Goal: Information Seeking & Learning: Learn about a topic

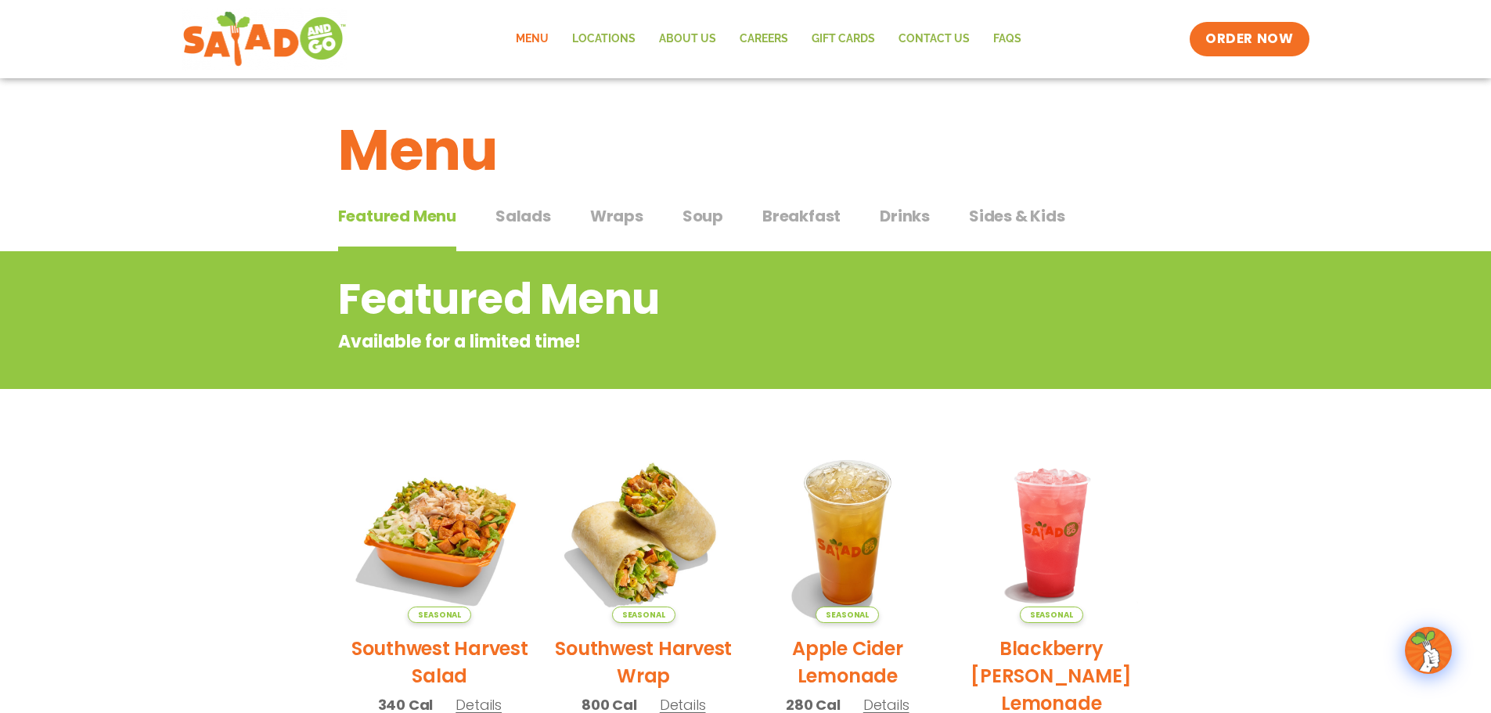
click at [533, 216] on span "Salads" at bounding box center [523, 215] width 56 height 23
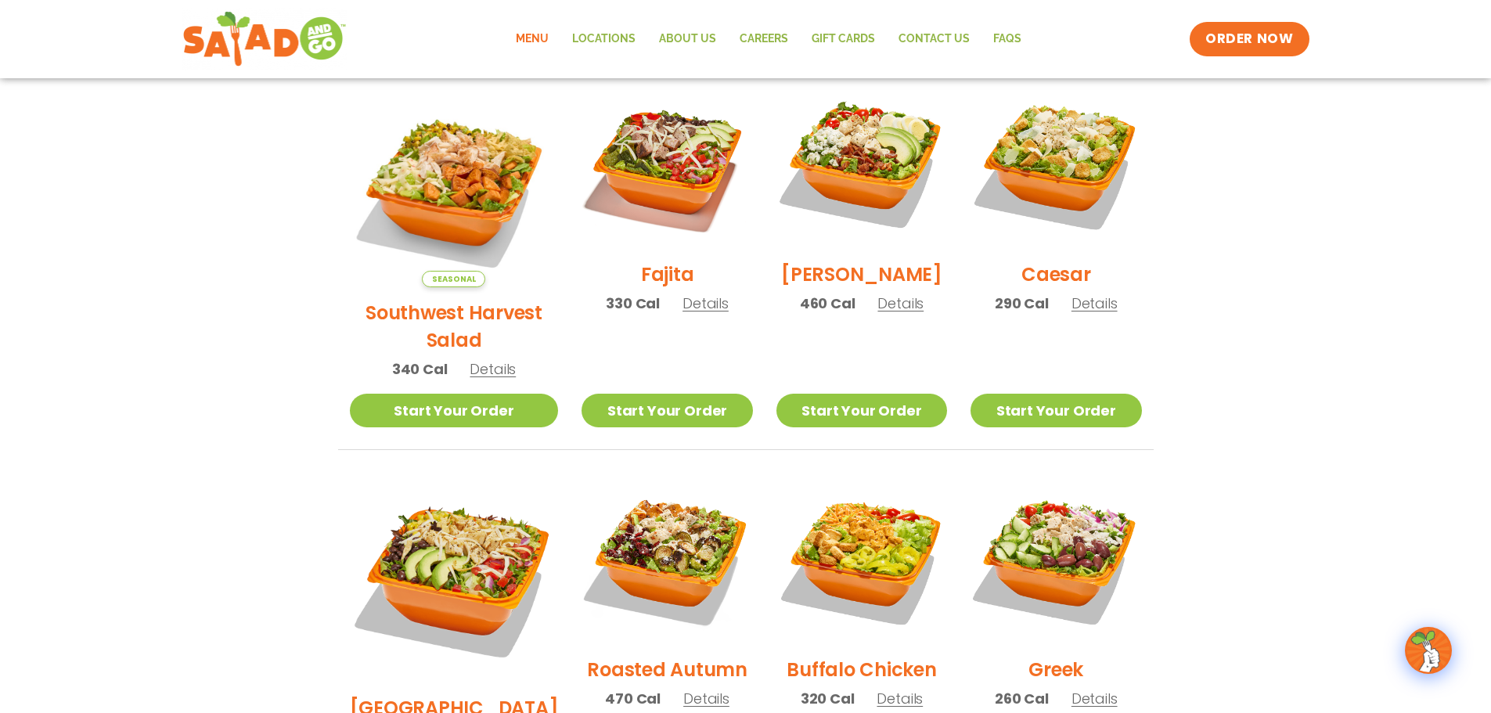
scroll to position [391, 0]
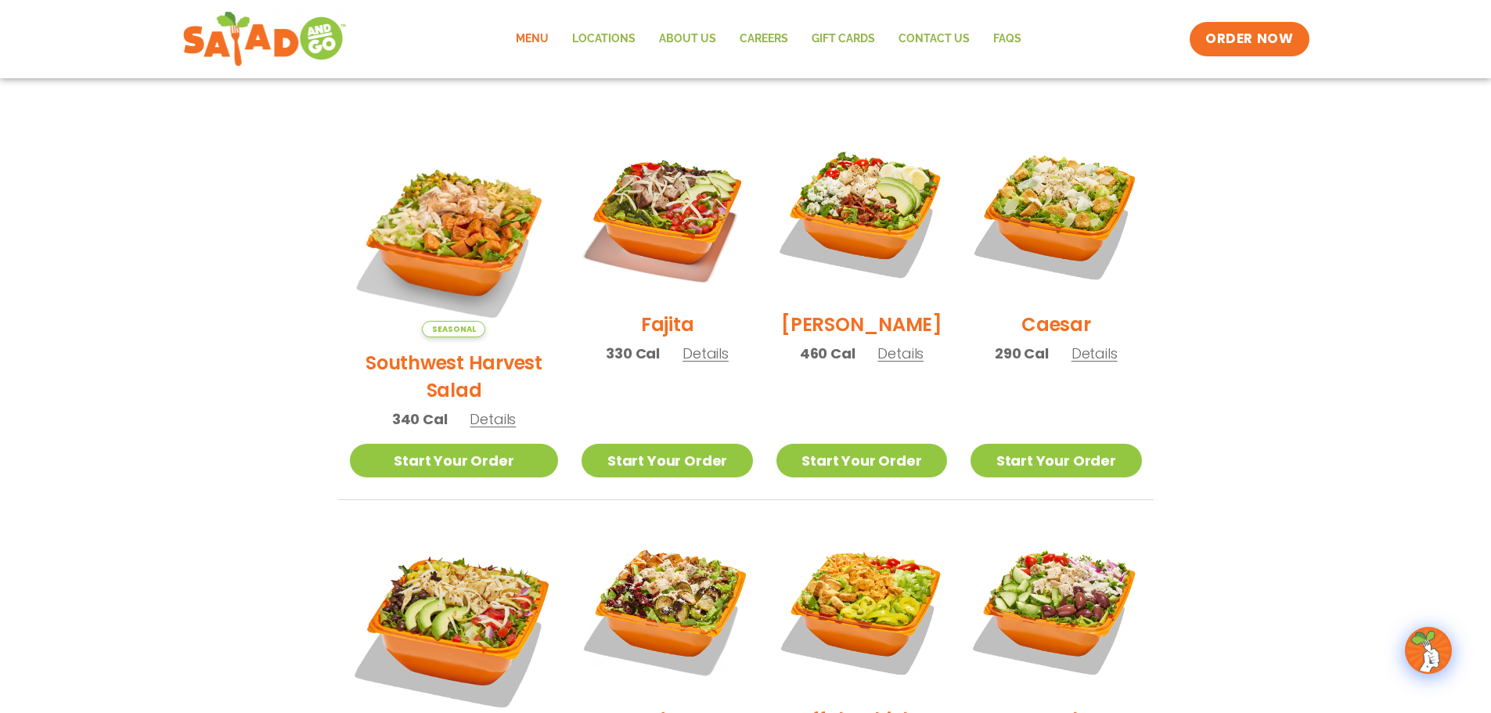
click at [479, 409] on span "Details" at bounding box center [493, 419] width 46 height 20
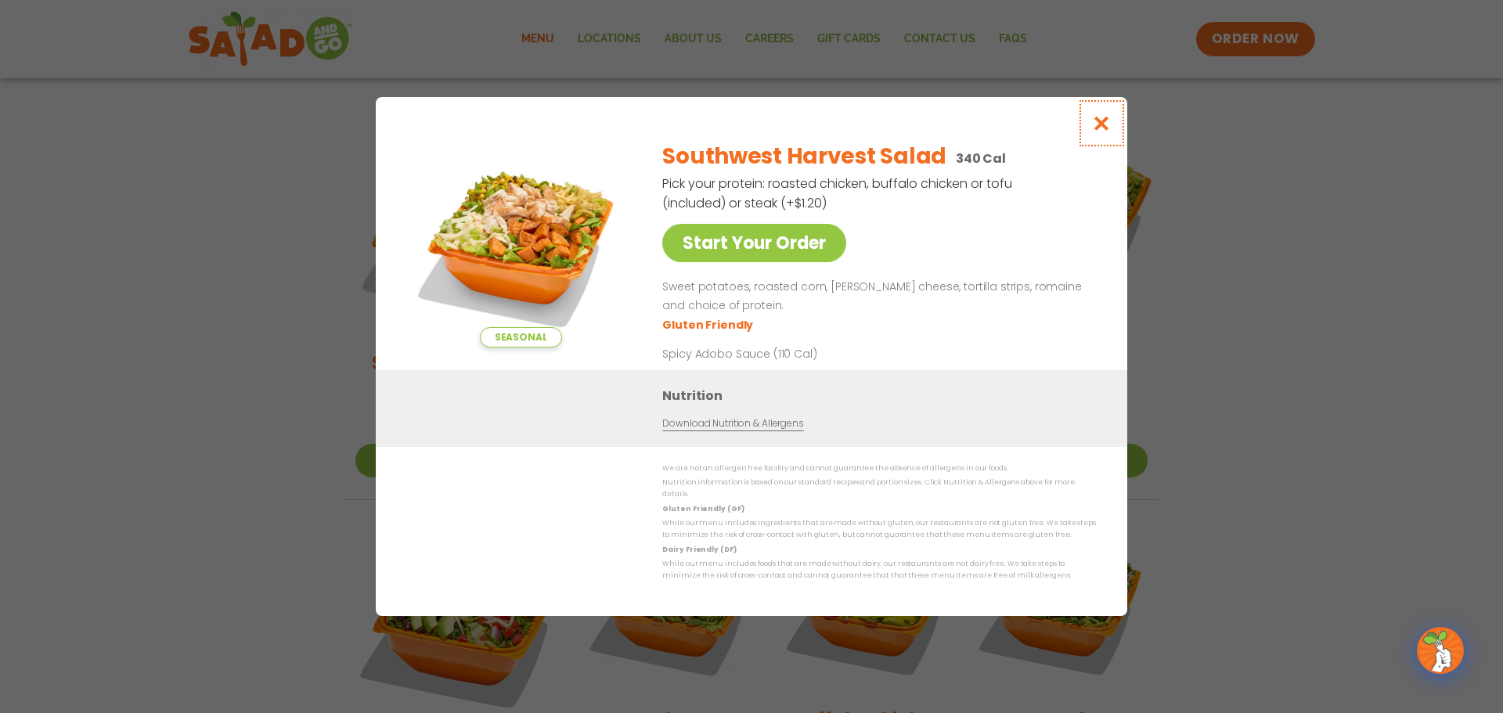
click at [1107, 131] on icon "Close modal" at bounding box center [1102, 123] width 20 height 16
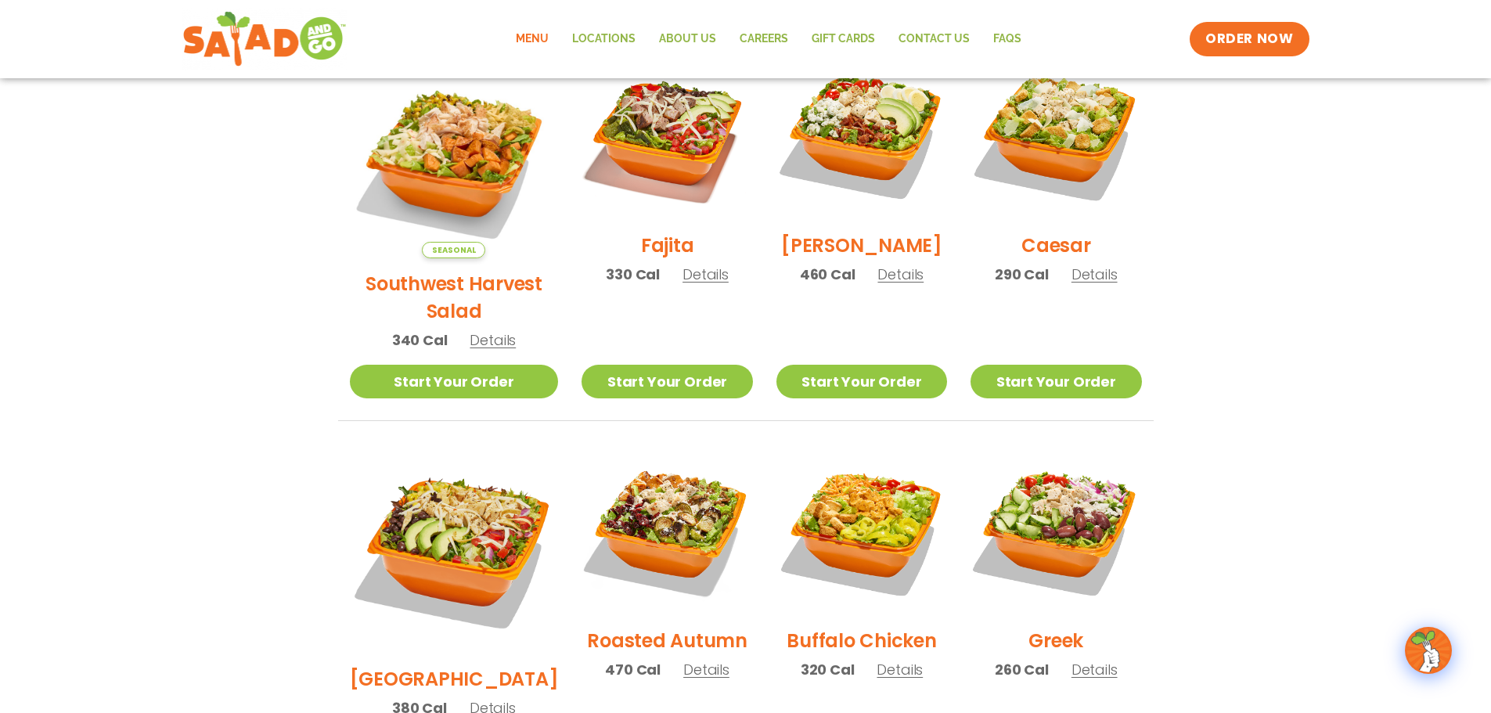
scroll to position [548, 0]
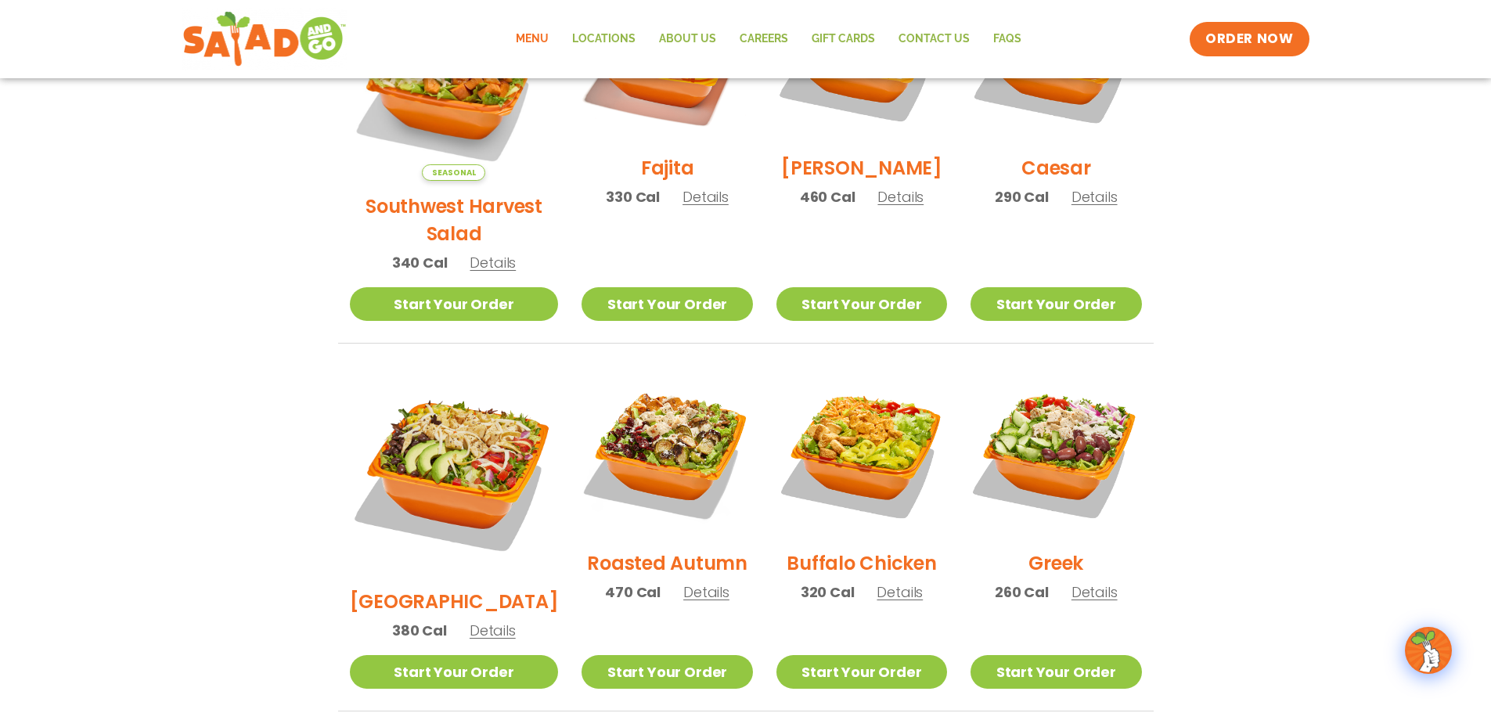
click at [887, 582] on span "Details" at bounding box center [900, 592] width 46 height 20
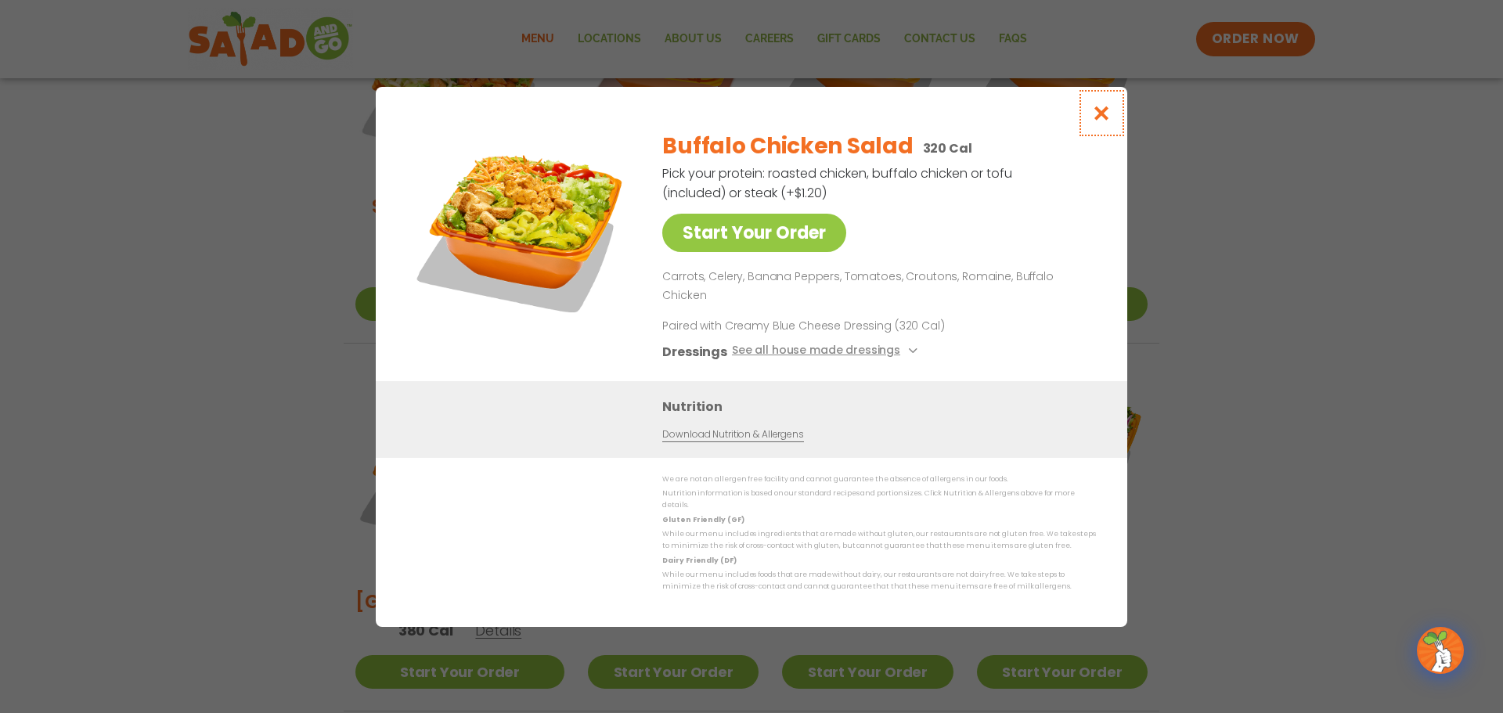
click at [1101, 121] on icon "Close modal" at bounding box center [1102, 113] width 20 height 16
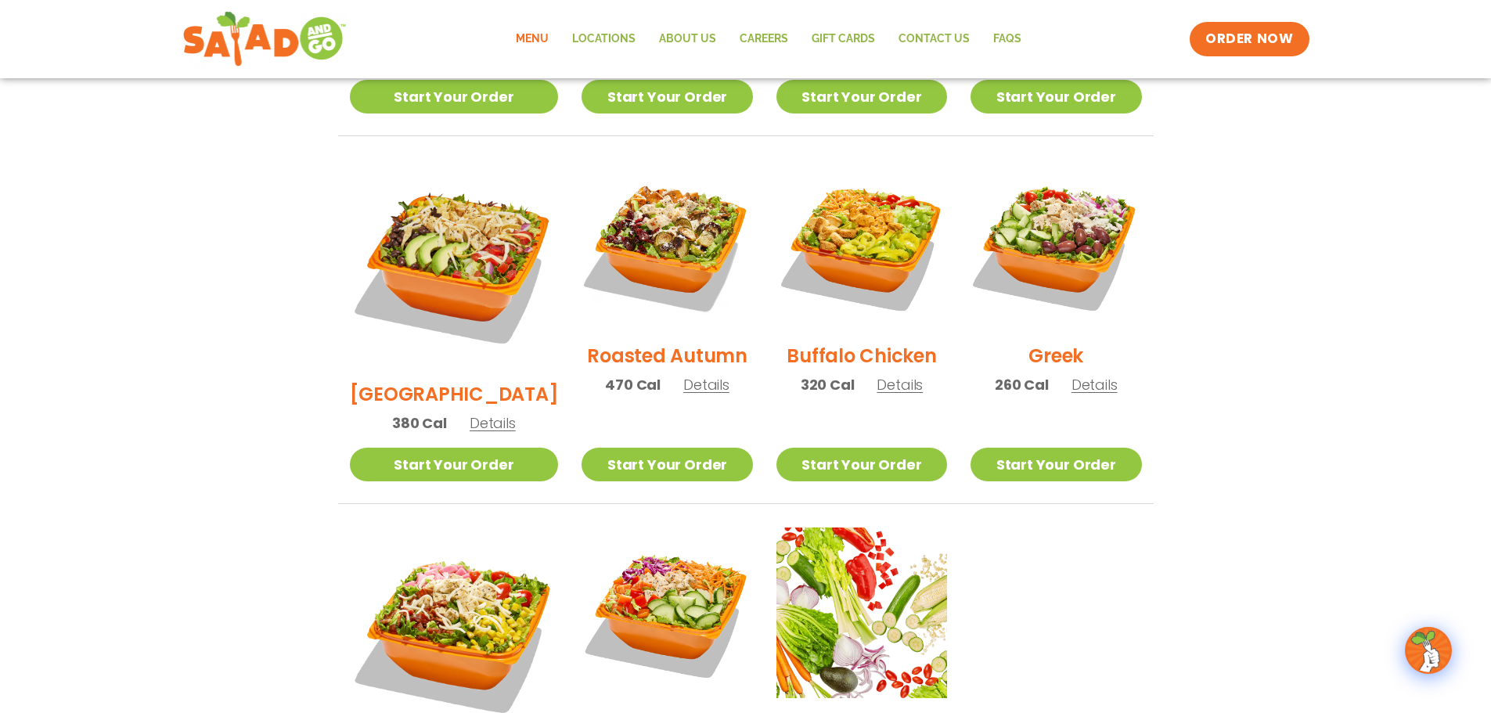
scroll to position [783, 0]
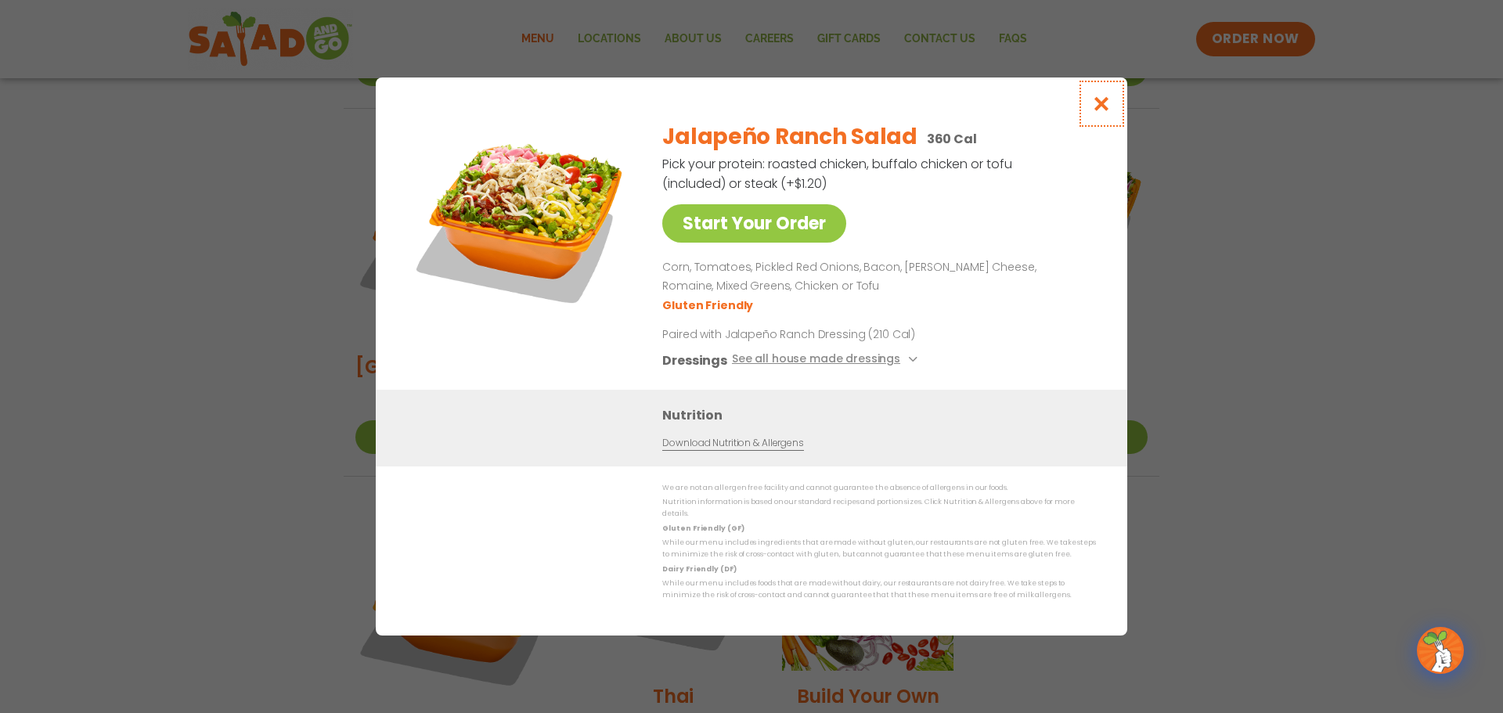
click at [1111, 111] on icon "Close modal" at bounding box center [1102, 103] width 20 height 16
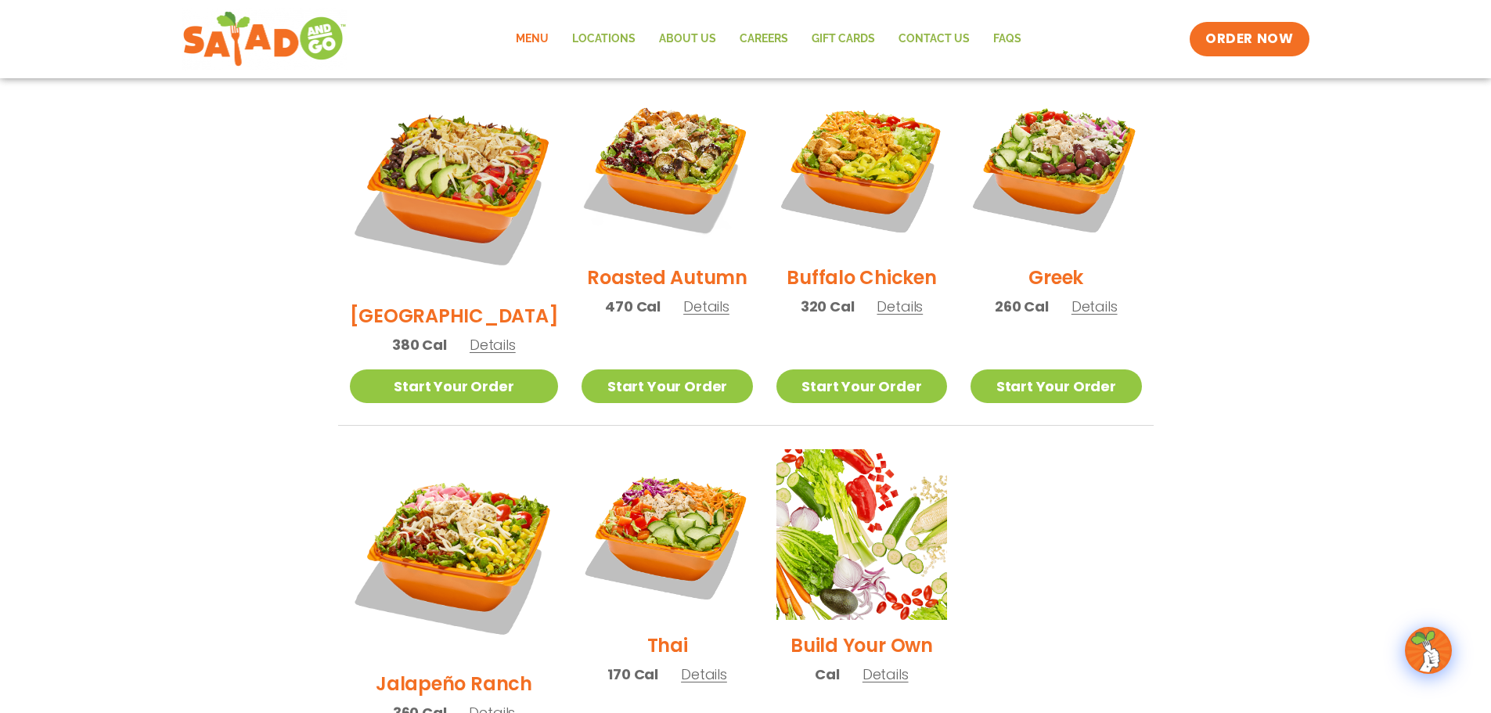
scroll to position [861, 0]
